Goal: Information Seeking & Learning: Learn about a topic

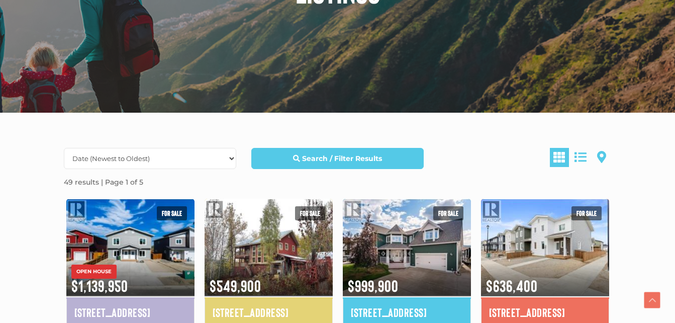
scroll to position [174, 0]
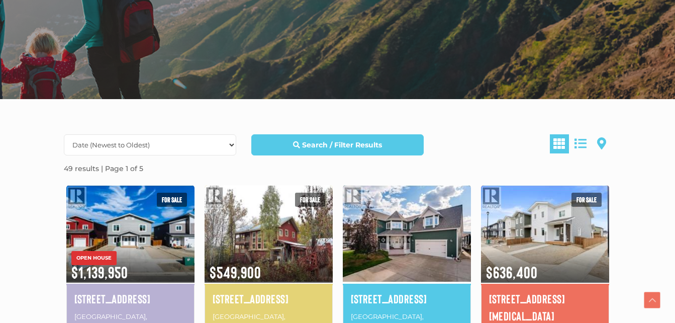
click at [405, 214] on img at bounding box center [407, 233] width 128 height 100
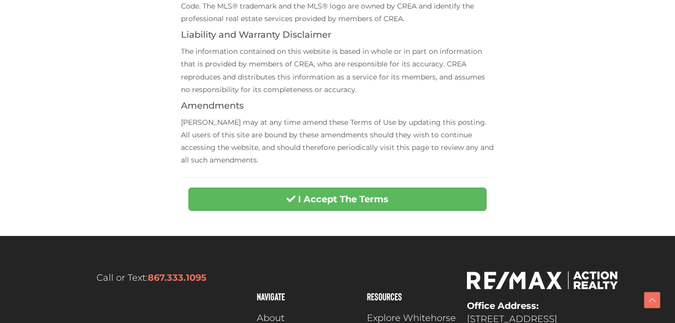
scroll to position [422, 0]
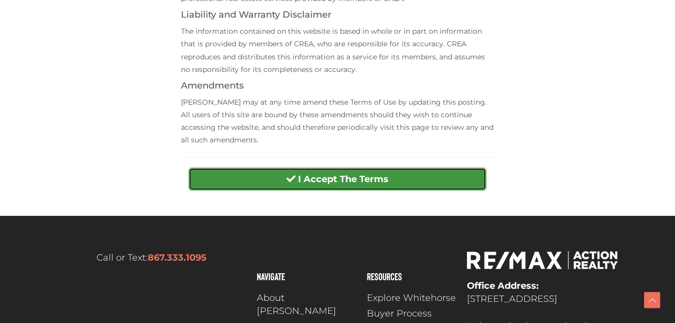
click at [288, 170] on button "I Accept The Terms" at bounding box center [337, 178] width 298 height 23
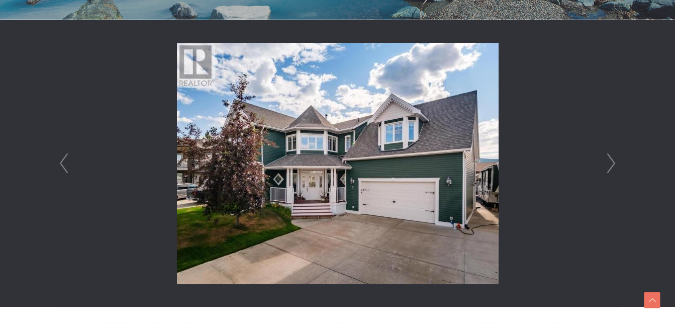
scroll to position [282, 0]
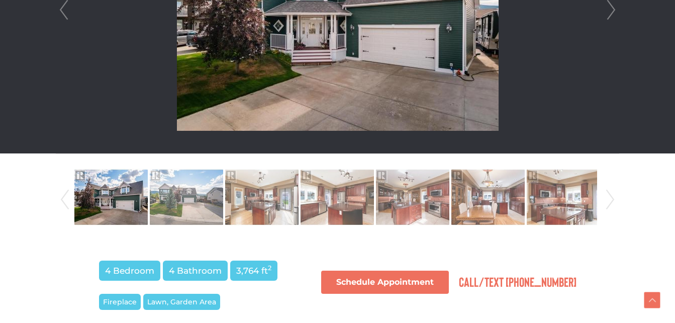
click at [145, 52] on li at bounding box center [337, 10] width 562 height 286
